Goal: Find specific page/section: Find specific page/section

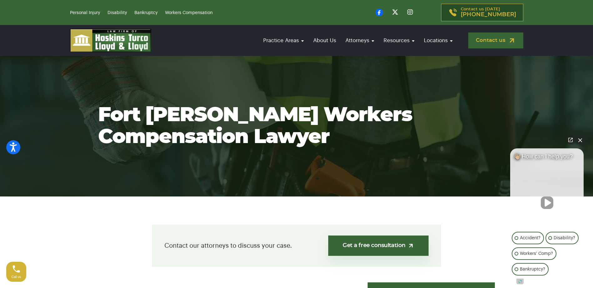
click at [511, 44] on img at bounding box center [512, 41] width 8 height 8
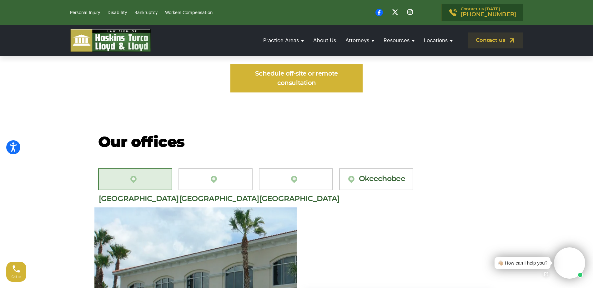
scroll to position [532, 0]
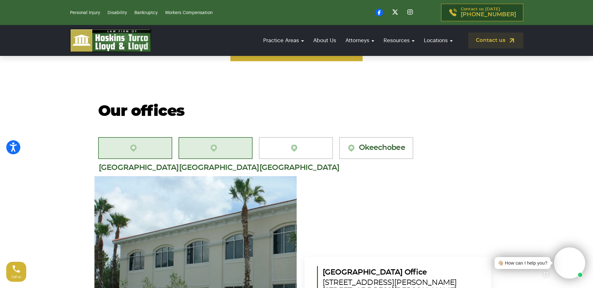
click at [213, 141] on link "[GEOGRAPHIC_DATA][PERSON_NAME]" at bounding box center [216, 148] width 74 height 22
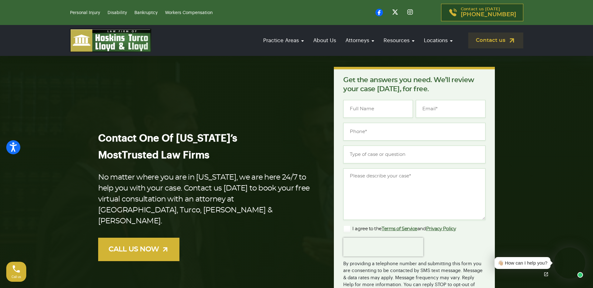
scroll to position [0, 0]
